Goal: Task Accomplishment & Management: Manage account settings

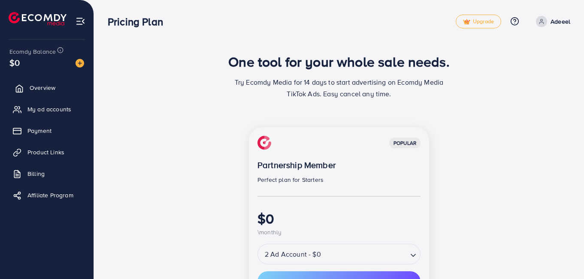
click at [47, 88] on span "Overview" at bounding box center [43, 87] width 26 height 9
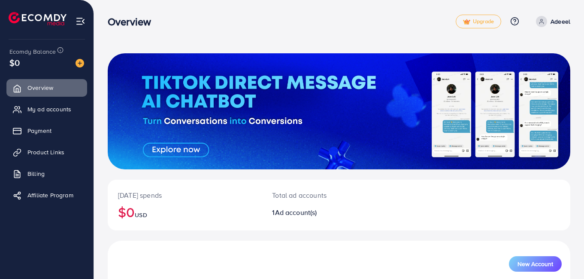
click at [553, 20] on p "Adeeel" at bounding box center [561, 21] width 20 height 10
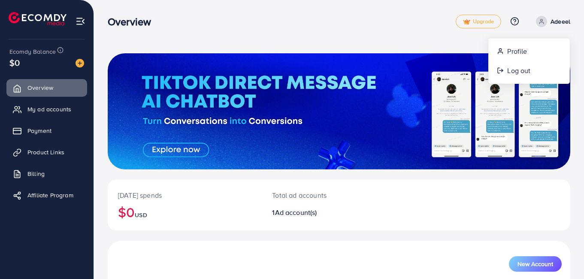
click at [412, 108] on div at bounding box center [339, 111] width 463 height 116
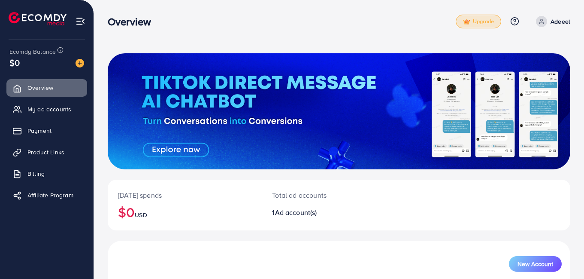
click at [479, 19] on span "Upgrade" at bounding box center [478, 21] width 31 height 6
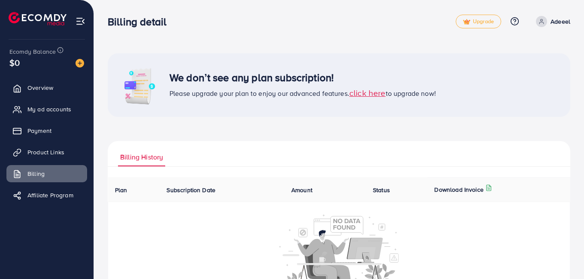
click at [364, 95] on span "click here" at bounding box center [367, 93] width 36 height 12
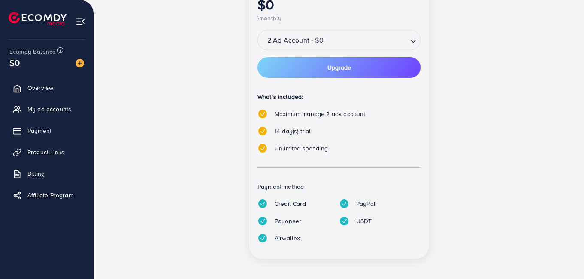
scroll to position [218, 0]
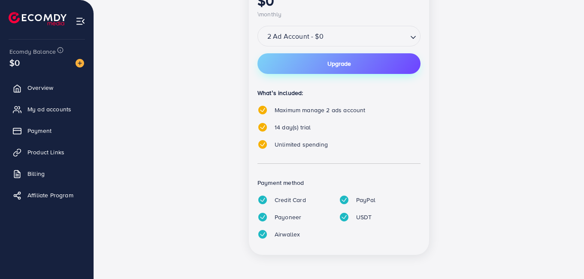
click at [296, 61] on button "Upgrade" at bounding box center [339, 63] width 163 height 21
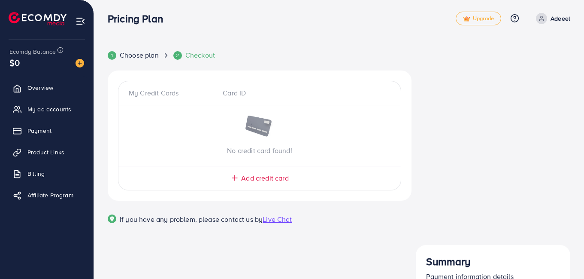
scroll to position [3, 0]
click at [138, 55] on span "Choose plan" at bounding box center [139, 55] width 39 height 10
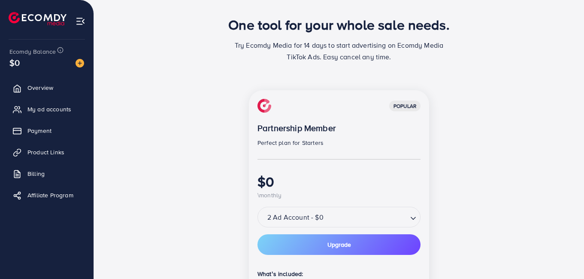
scroll to position [0, 0]
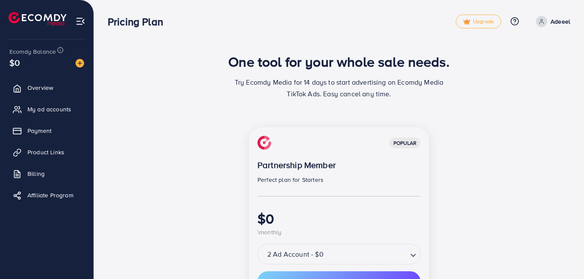
click at [79, 18] on img at bounding box center [81, 21] width 10 height 10
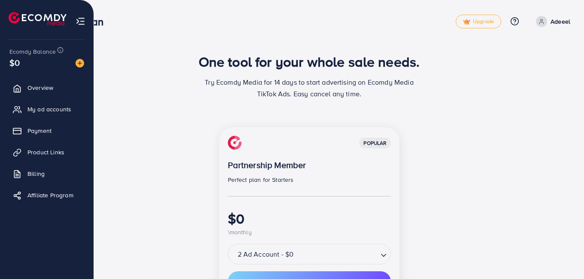
click at [80, 20] on img at bounding box center [81, 21] width 10 height 10
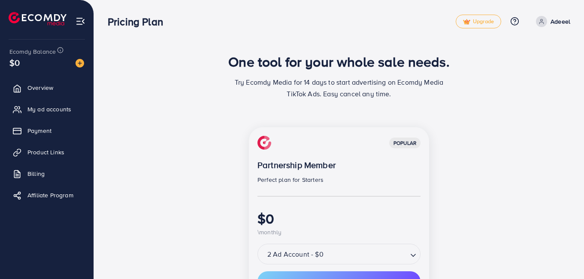
click at [543, 18] on icon at bounding box center [542, 21] width 6 height 6
click at [558, 21] on p "Adeeel" at bounding box center [561, 21] width 20 height 10
click at [56, 87] on link "Overview" at bounding box center [46, 87] width 81 height 17
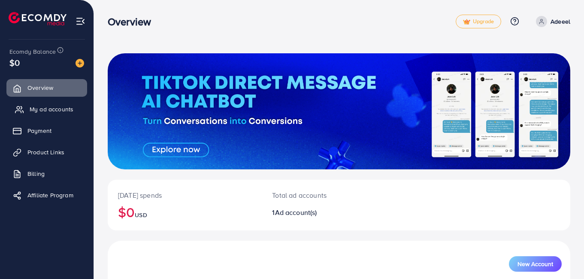
click at [64, 111] on span "My ad accounts" at bounding box center [52, 109] width 44 height 9
click at [62, 109] on span "My ad accounts" at bounding box center [52, 109] width 44 height 9
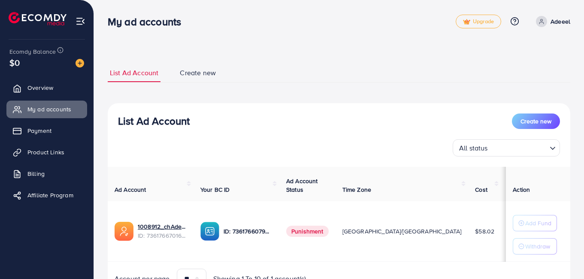
click at [475, 229] on span "$58.02" at bounding box center [484, 231] width 19 height 9
drag, startPoint x: 404, startPoint y: 229, endPoint x: 393, endPoint y: 230, distance: 10.7
click at [475, 230] on span "$58.02" at bounding box center [484, 231] width 19 height 9
click at [475, 228] on span "$58.02" at bounding box center [484, 231] width 19 height 9
click at [31, 87] on span "Overview" at bounding box center [43, 87] width 26 height 9
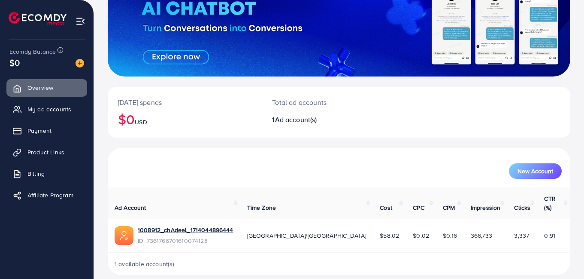
scroll to position [94, 0]
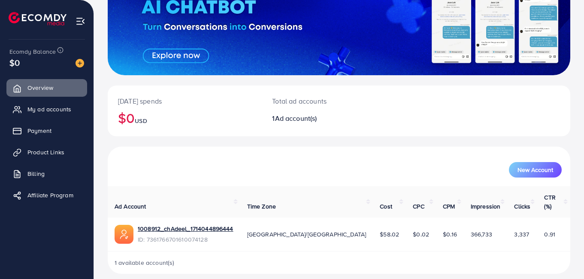
click at [203, 235] on span "ID: 7361766701610074128" at bounding box center [186, 239] width 96 height 9
click at [200, 224] on div "1008912_chAdeel_1714044896444 ID: 7361766701610074128" at bounding box center [186, 234] width 96 height 20
click at [190, 235] on span "ID: 7361766701610074128" at bounding box center [186, 239] width 96 height 9
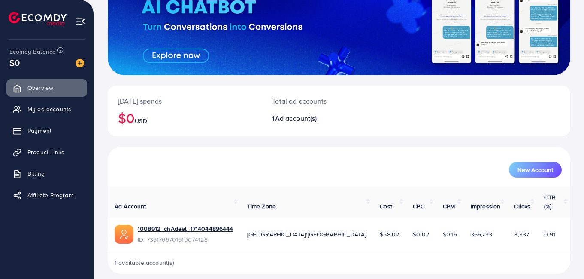
click at [190, 235] on span "ID: 7361766701610074128" at bounding box center [186, 239] width 96 height 9
click at [43, 109] on span "My ad accounts" at bounding box center [52, 109] width 44 height 9
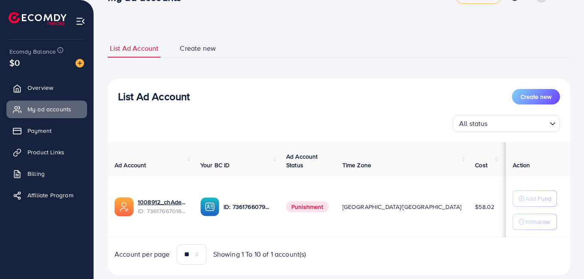
scroll to position [47, 0]
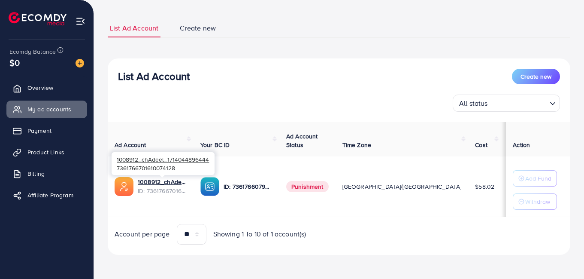
click at [162, 186] on span "ID: 7361766701610074128" at bounding box center [162, 190] width 49 height 9
click at [162, 182] on link "1008912_chAdeel_1714044896444" at bounding box center [162, 181] width 49 height 9
